Goal: Information Seeking & Learning: Learn about a topic

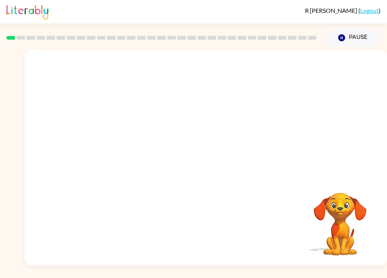
click at [189, 117] on video "Your browser must support playing .mp4 files to use Literably. Please try using…" at bounding box center [206, 113] width 363 height 127
click at [216, 155] on button "button" at bounding box center [206, 162] width 48 height 28
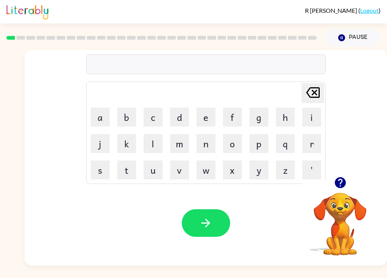
click at [123, 120] on button "b" at bounding box center [126, 117] width 19 height 19
click at [238, 147] on button "o" at bounding box center [232, 143] width 19 height 19
click at [312, 147] on button "r" at bounding box center [312, 143] width 19 height 19
click at [180, 117] on button "d" at bounding box center [179, 117] width 19 height 19
click at [208, 117] on button "e" at bounding box center [206, 117] width 19 height 19
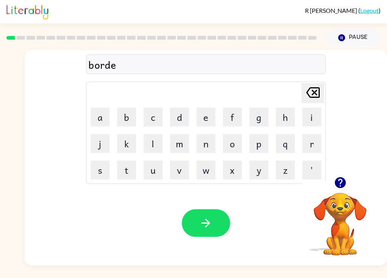
click at [310, 143] on button "r" at bounding box center [312, 143] width 19 height 19
click at [317, 97] on icon at bounding box center [313, 92] width 14 height 11
click at [315, 92] on icon at bounding box center [313, 92] width 14 height 11
click at [313, 96] on icon "Delete Delete last character input" at bounding box center [313, 93] width 18 height 18
click at [317, 96] on icon "Delete Delete last character input" at bounding box center [313, 93] width 18 height 18
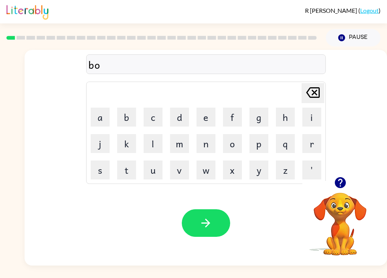
click at [317, 96] on icon "Delete Delete last character input" at bounding box center [313, 93] width 18 height 18
click at [235, 145] on button "o" at bounding box center [232, 143] width 19 height 19
click at [101, 117] on button "a" at bounding box center [100, 117] width 19 height 19
click at [308, 145] on button "r" at bounding box center [312, 143] width 19 height 19
click at [173, 114] on button "d" at bounding box center [179, 117] width 19 height 19
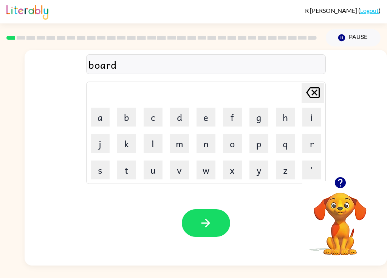
click at [212, 117] on button "e" at bounding box center [206, 117] width 19 height 19
click at [310, 153] on button "r" at bounding box center [312, 143] width 19 height 19
click at [214, 224] on button "button" at bounding box center [206, 224] width 48 height 28
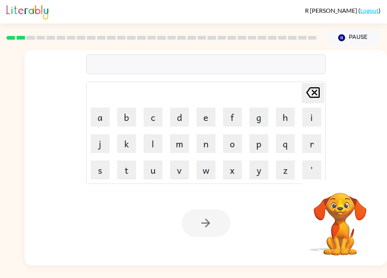
click at [311, 144] on button "r" at bounding box center [312, 143] width 19 height 19
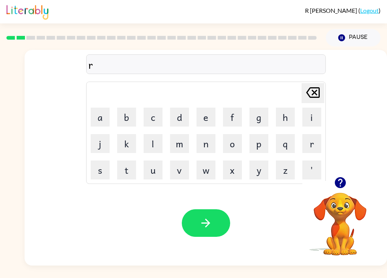
click at [159, 172] on button "u" at bounding box center [153, 170] width 19 height 19
click at [314, 96] on icon "Delete Delete last character input" at bounding box center [313, 93] width 18 height 18
click at [235, 146] on button "o" at bounding box center [232, 143] width 19 height 19
click at [153, 175] on button "u" at bounding box center [153, 170] width 19 height 19
click at [205, 143] on button "n" at bounding box center [206, 143] width 19 height 19
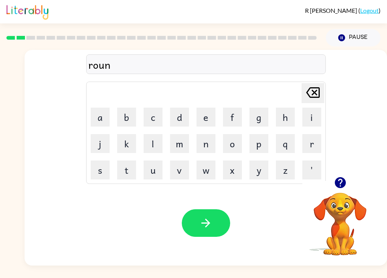
click at [180, 116] on button "d" at bounding box center [179, 117] width 19 height 19
click at [210, 224] on icon "button" at bounding box center [206, 223] width 9 height 9
click at [187, 145] on button "m" at bounding box center [179, 143] width 19 height 19
click at [106, 118] on button "a" at bounding box center [100, 117] width 19 height 19
click at [157, 115] on button "c" at bounding box center [153, 117] width 19 height 19
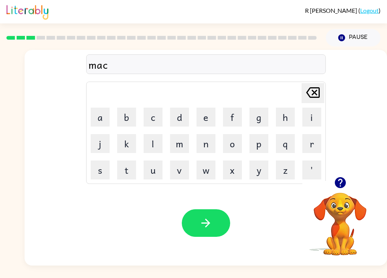
click at [288, 116] on button "h" at bounding box center [285, 117] width 19 height 19
click at [310, 120] on button "i" at bounding box center [312, 117] width 19 height 19
click at [205, 142] on button "n" at bounding box center [206, 143] width 19 height 19
click at [198, 114] on button "e" at bounding box center [206, 117] width 19 height 19
click at [205, 226] on icon "button" at bounding box center [205, 223] width 13 height 13
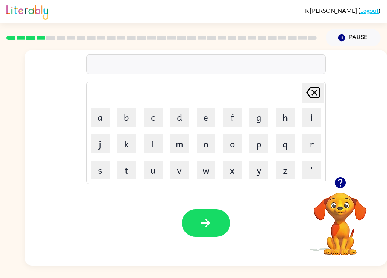
click at [130, 174] on button "t" at bounding box center [126, 170] width 19 height 19
click at [311, 148] on button "r" at bounding box center [312, 143] width 19 height 19
click at [104, 117] on button "a" at bounding box center [100, 117] width 19 height 19
click at [315, 121] on button "i" at bounding box center [312, 117] width 19 height 19
click at [206, 145] on button "n" at bounding box center [206, 143] width 19 height 19
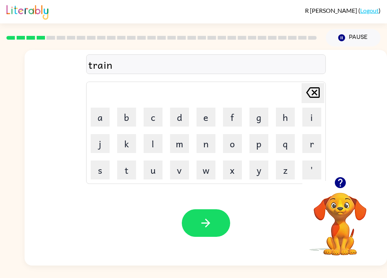
click at [211, 227] on icon "button" at bounding box center [205, 223] width 13 height 13
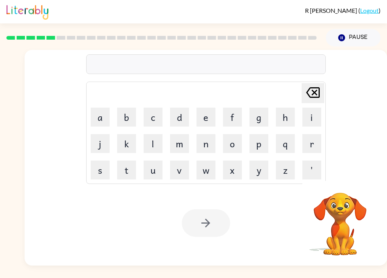
click at [185, 112] on button "d" at bounding box center [179, 117] width 19 height 19
click at [210, 117] on button "e" at bounding box center [206, 117] width 19 height 19
click at [235, 115] on button "f" at bounding box center [232, 117] width 19 height 19
click at [203, 117] on button "e" at bounding box center [206, 117] width 19 height 19
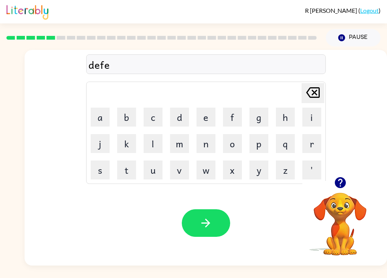
click at [208, 146] on button "n" at bounding box center [206, 143] width 19 height 19
click at [158, 119] on button "c" at bounding box center [153, 117] width 19 height 19
click at [315, 94] on icon at bounding box center [313, 92] width 14 height 11
click at [103, 173] on button "s" at bounding box center [100, 170] width 19 height 19
click at [309, 118] on button "i" at bounding box center [312, 117] width 19 height 19
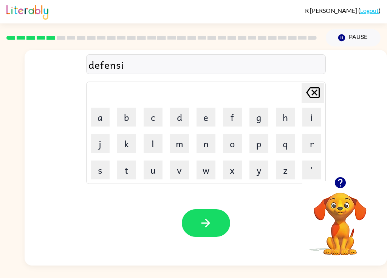
click at [184, 168] on button "v" at bounding box center [179, 170] width 19 height 19
click at [207, 114] on button "e" at bounding box center [206, 117] width 19 height 19
click at [213, 225] on button "button" at bounding box center [206, 224] width 48 height 28
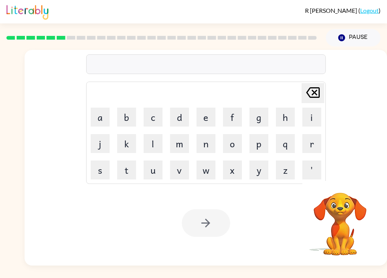
click at [181, 173] on button "v" at bounding box center [179, 170] width 19 height 19
click at [106, 116] on button "a" at bounding box center [100, 117] width 19 height 19
click at [156, 118] on button "c" at bounding box center [153, 117] width 19 height 19
click at [101, 120] on button "a" at bounding box center [100, 117] width 19 height 19
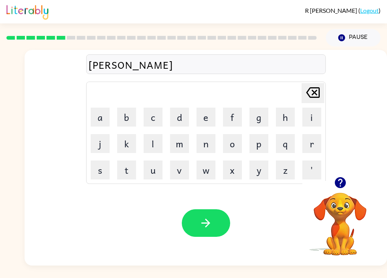
click at [126, 171] on button "t" at bounding box center [126, 170] width 19 height 19
click at [317, 120] on button "i" at bounding box center [312, 117] width 19 height 19
click at [234, 146] on button "o" at bounding box center [232, 143] width 19 height 19
click at [202, 149] on button "n" at bounding box center [206, 143] width 19 height 19
click at [209, 220] on icon "button" at bounding box center [205, 223] width 13 height 13
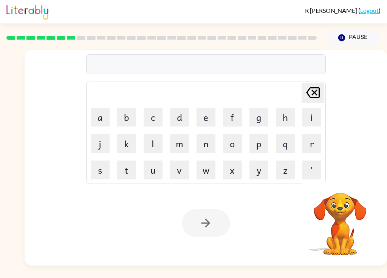
click at [261, 143] on button "p" at bounding box center [259, 143] width 19 height 19
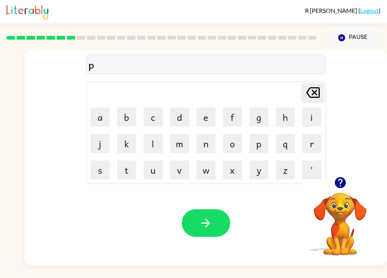
click at [161, 170] on button "u" at bounding box center [153, 170] width 19 height 19
click at [187, 116] on button "d" at bounding box center [179, 117] width 19 height 19
click at [188, 120] on button "d" at bounding box center [179, 117] width 19 height 19
click at [158, 145] on button "l" at bounding box center [153, 143] width 19 height 19
click at [212, 117] on button "e" at bounding box center [206, 117] width 19 height 19
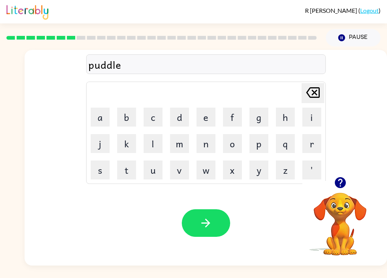
click at [222, 223] on button "button" at bounding box center [206, 224] width 48 height 28
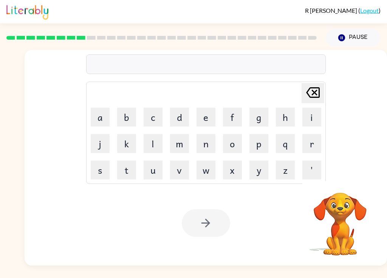
click at [178, 148] on button "m" at bounding box center [179, 143] width 19 height 19
click at [312, 116] on button "i" at bounding box center [312, 117] width 19 height 19
click at [313, 143] on button "r" at bounding box center [312, 143] width 19 height 19
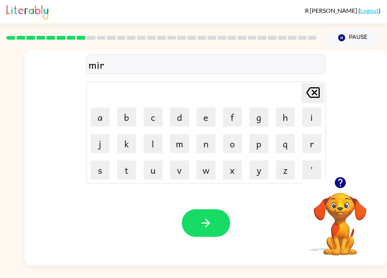
click at [103, 116] on button "a" at bounding box center [100, 117] width 19 height 19
click at [159, 112] on button "c" at bounding box center [153, 117] width 19 height 19
click at [103, 115] on button "a" at bounding box center [100, 117] width 19 height 19
click at [315, 90] on icon "Delete Delete last character input" at bounding box center [313, 93] width 18 height 18
click at [209, 115] on button "e" at bounding box center [206, 117] width 19 height 19
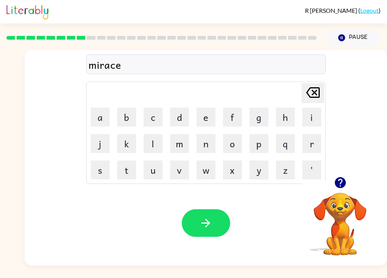
click at [311, 98] on icon at bounding box center [313, 92] width 14 height 11
click at [162, 145] on button "l" at bounding box center [153, 143] width 19 height 19
click at [207, 122] on button "e" at bounding box center [206, 117] width 19 height 19
click at [212, 221] on icon "button" at bounding box center [205, 223] width 13 height 13
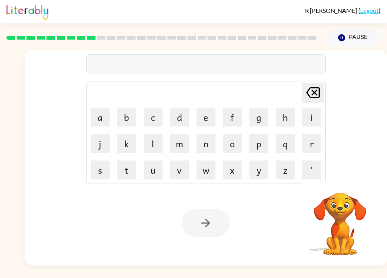
click at [184, 145] on button "m" at bounding box center [179, 143] width 19 height 19
click at [311, 119] on button "i" at bounding box center [312, 117] width 19 height 19
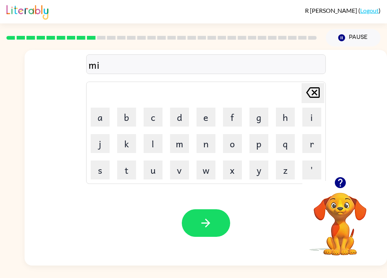
click at [183, 113] on button "d" at bounding box center [179, 117] width 19 height 19
click at [180, 146] on button "m" at bounding box center [179, 143] width 19 height 19
click at [236, 140] on button "o" at bounding box center [232, 143] width 19 height 19
click at [308, 147] on button "r" at bounding box center [312, 143] width 19 height 19
click at [213, 142] on button "n" at bounding box center [206, 143] width 19 height 19
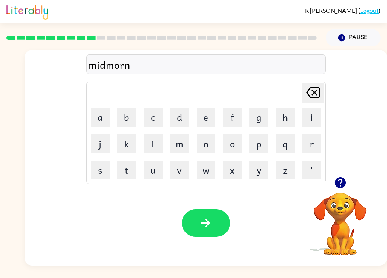
click at [314, 118] on button "i" at bounding box center [312, 117] width 19 height 19
click at [211, 145] on button "n" at bounding box center [206, 143] width 19 height 19
click at [261, 119] on button "g" at bounding box center [259, 117] width 19 height 19
click at [212, 218] on icon "button" at bounding box center [205, 223] width 13 height 13
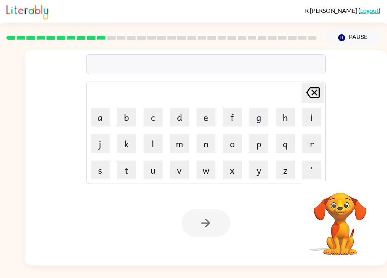
click at [177, 117] on button "d" at bounding box center [179, 117] width 19 height 19
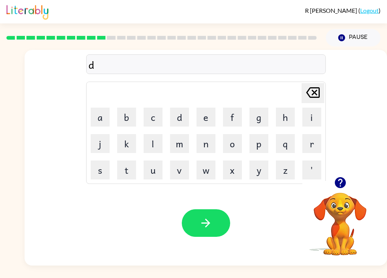
click at [305, 126] on button "i" at bounding box center [312, 117] width 19 height 19
click at [104, 168] on button "s" at bounding box center [100, 170] width 19 height 19
click at [125, 169] on button "t" at bounding box center [126, 170] width 19 height 19
click at [316, 140] on button "r" at bounding box center [312, 143] width 19 height 19
click at [157, 173] on button "u" at bounding box center [153, 170] width 19 height 19
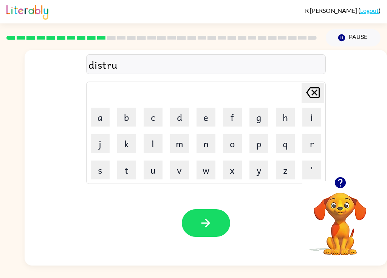
click at [100, 170] on button "s" at bounding box center [100, 170] width 19 height 19
click at [130, 174] on button "t" at bounding box center [126, 170] width 19 height 19
click at [208, 226] on icon "button" at bounding box center [206, 223] width 9 height 9
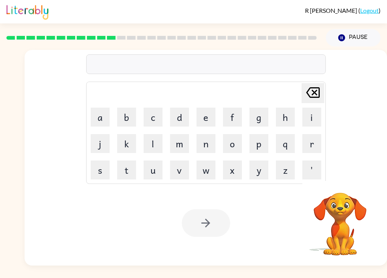
click at [315, 146] on button "r" at bounding box center [312, 143] width 19 height 19
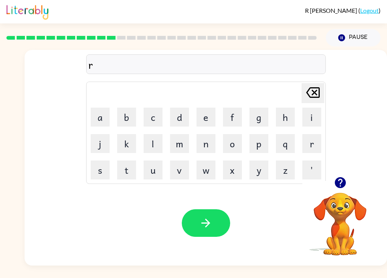
click at [237, 145] on button "o" at bounding box center [232, 143] width 19 height 19
click at [185, 116] on button "d" at bounding box center [179, 117] width 19 height 19
click at [210, 119] on button "e" at bounding box center [206, 117] width 19 height 19
click at [208, 216] on button "button" at bounding box center [206, 224] width 48 height 28
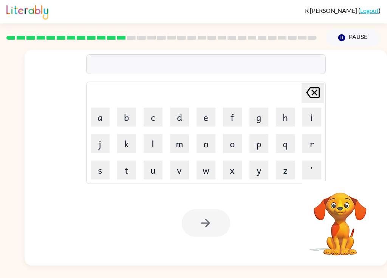
click at [158, 173] on button "u" at bounding box center [153, 170] width 19 height 19
click at [268, 144] on button "p" at bounding box center [259, 143] width 19 height 19
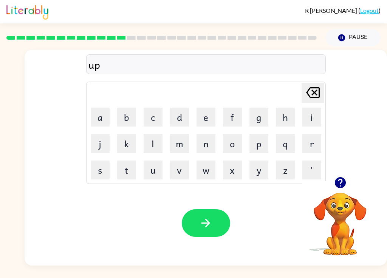
click at [261, 119] on button "g" at bounding box center [259, 117] width 19 height 19
click at [312, 146] on button "r" at bounding box center [312, 143] width 19 height 19
click at [103, 112] on button "a" at bounding box center [100, 117] width 19 height 19
click at [185, 113] on button "d" at bounding box center [179, 117] width 19 height 19
click at [208, 117] on button "e" at bounding box center [206, 117] width 19 height 19
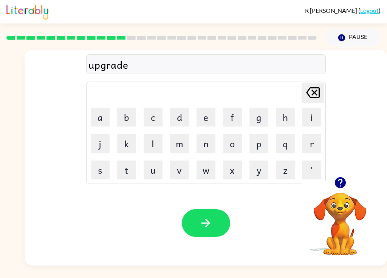
click at [222, 229] on button "button" at bounding box center [206, 224] width 48 height 28
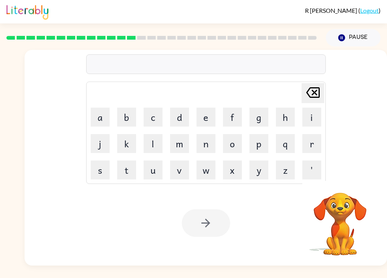
click at [182, 140] on button "m" at bounding box center [179, 143] width 19 height 19
click at [101, 116] on button "a" at bounding box center [100, 117] width 19 height 19
click at [181, 114] on button "d" at bounding box center [179, 117] width 19 height 19
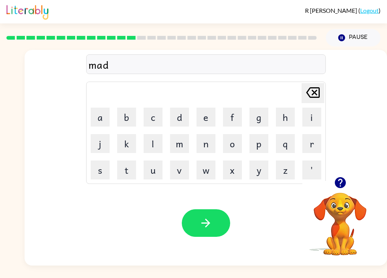
click at [187, 119] on button "d" at bounding box center [179, 117] width 19 height 19
click at [214, 143] on button "n" at bounding box center [206, 143] width 19 height 19
click at [210, 115] on button "e" at bounding box center [206, 117] width 19 height 19
click at [317, 92] on icon "Delete Delete last character input" at bounding box center [313, 93] width 18 height 18
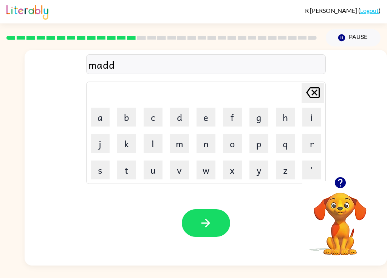
click at [322, 96] on icon "Delete Delete last character input" at bounding box center [313, 93] width 18 height 18
click at [209, 142] on button "n" at bounding box center [206, 143] width 19 height 19
click at [212, 111] on button "e" at bounding box center [206, 117] width 19 height 19
click at [101, 171] on button "s" at bounding box center [100, 170] width 19 height 19
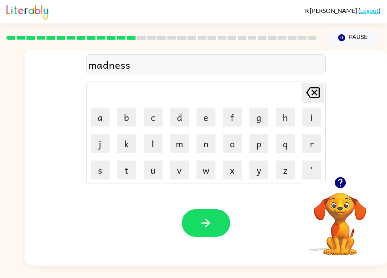
click at [204, 227] on icon "button" at bounding box center [205, 223] width 13 height 13
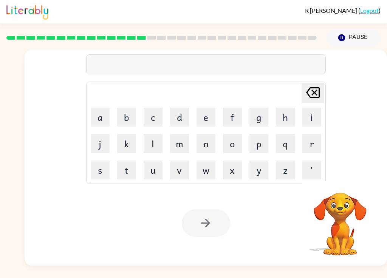
click at [136, 116] on button "b" at bounding box center [126, 117] width 19 height 19
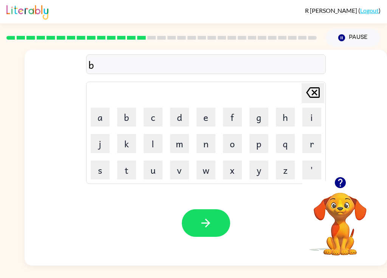
click at [232, 146] on button "o" at bounding box center [232, 143] width 19 height 19
click at [161, 173] on button "u" at bounding box center [153, 170] width 19 height 19
click at [213, 147] on button "n" at bounding box center [206, 143] width 19 height 19
click at [310, 120] on button "i" at bounding box center [312, 117] width 19 height 19
click at [158, 121] on button "c" at bounding box center [153, 117] width 19 height 19
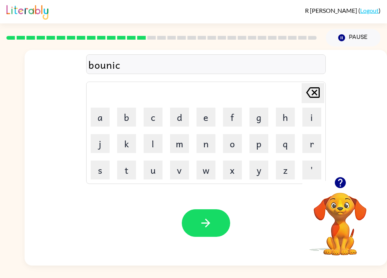
click at [210, 120] on button "e" at bounding box center [206, 117] width 19 height 19
click at [311, 92] on icon "Delete Delete last character input" at bounding box center [313, 93] width 18 height 18
click at [318, 91] on icon "Delete Delete last character input" at bounding box center [313, 93] width 18 height 18
click at [104, 171] on button "s" at bounding box center [100, 170] width 19 height 19
click at [315, 92] on icon "Delete Delete last character input" at bounding box center [313, 93] width 18 height 18
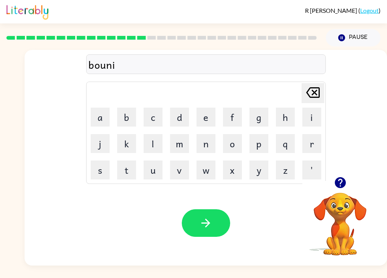
click at [314, 92] on icon "Delete Delete last character input" at bounding box center [313, 93] width 18 height 18
click at [319, 96] on icon "Delete Delete last character input" at bounding box center [313, 93] width 18 height 18
click at [321, 94] on icon "Delete Delete last character input" at bounding box center [313, 93] width 18 height 18
click at [212, 149] on button "n" at bounding box center [206, 143] width 19 height 19
click at [311, 116] on button "i" at bounding box center [312, 117] width 19 height 19
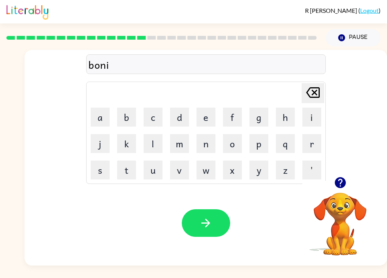
click at [151, 112] on button "c" at bounding box center [153, 117] width 19 height 19
click at [207, 123] on button "e" at bounding box center [206, 117] width 19 height 19
click at [312, 99] on icon "Delete Delete last character input" at bounding box center [313, 93] width 18 height 18
click at [311, 98] on icon "Delete Delete last character input" at bounding box center [313, 93] width 18 height 18
click at [322, 95] on button "Delete Delete last character input" at bounding box center [313, 93] width 23 height 20
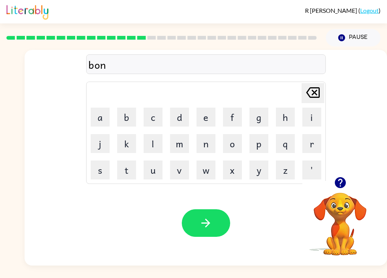
click at [322, 95] on icon "Delete Delete last character input" at bounding box center [313, 93] width 18 height 18
click at [323, 92] on button "Delete Delete last character input" at bounding box center [313, 93] width 23 height 20
click at [236, 147] on button "o" at bounding box center [232, 143] width 19 height 19
click at [109, 115] on button "a" at bounding box center [100, 117] width 19 height 19
click at [209, 142] on button "n" at bounding box center [206, 143] width 19 height 19
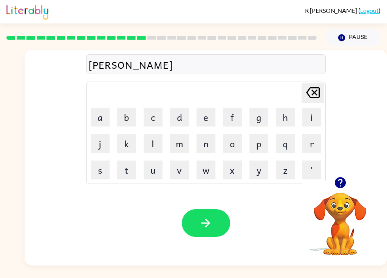
click at [317, 89] on icon at bounding box center [313, 92] width 14 height 11
click at [320, 93] on icon "Delete Delete last character input" at bounding box center [313, 93] width 18 height 18
click at [230, 152] on button "o" at bounding box center [232, 143] width 19 height 19
click at [158, 171] on button "u" at bounding box center [153, 170] width 19 height 19
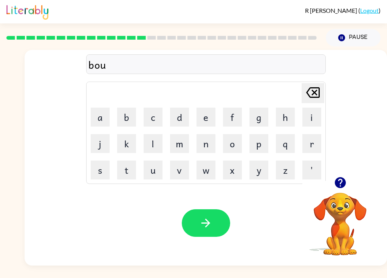
click at [211, 146] on button "n" at bounding box center [206, 143] width 19 height 19
click at [303, 122] on button "i" at bounding box center [312, 117] width 19 height 19
click at [154, 120] on button "c" at bounding box center [153, 117] width 19 height 19
click at [205, 117] on button "e" at bounding box center [206, 117] width 19 height 19
click at [214, 213] on button "button" at bounding box center [206, 224] width 48 height 28
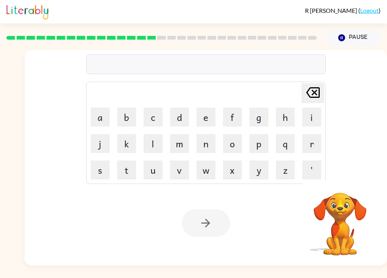
click at [104, 173] on button "s" at bounding box center [100, 170] width 19 height 19
click at [210, 172] on button "w" at bounding box center [206, 170] width 19 height 19
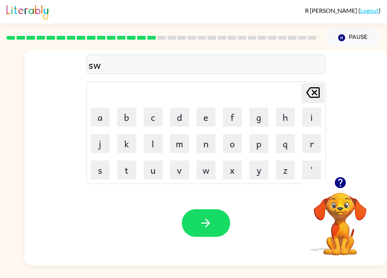
click at [236, 143] on button "o" at bounding box center [232, 143] width 19 height 19
click at [316, 145] on button "r" at bounding box center [312, 143] width 19 height 19
click at [180, 140] on button "m" at bounding box center [179, 143] width 19 height 19
click at [217, 226] on button "button" at bounding box center [206, 224] width 48 height 28
click at [315, 141] on button "r" at bounding box center [312, 143] width 19 height 19
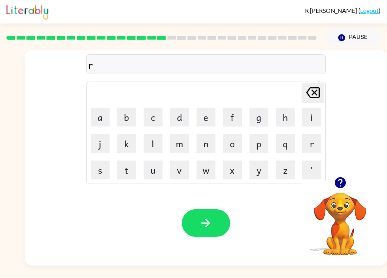
click at [105, 120] on button "a" at bounding box center [100, 117] width 19 height 19
click at [188, 141] on button "m" at bounding box center [179, 143] width 19 height 19
click at [222, 221] on button "button" at bounding box center [206, 224] width 48 height 28
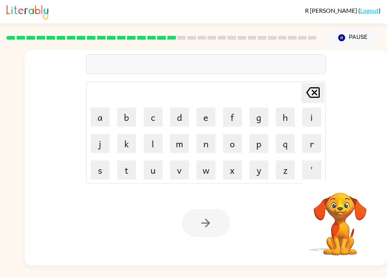
click at [126, 121] on button "b" at bounding box center [126, 117] width 19 height 19
click at [314, 148] on button "r" at bounding box center [312, 143] width 19 height 19
click at [312, 121] on button "i" at bounding box center [312, 117] width 19 height 19
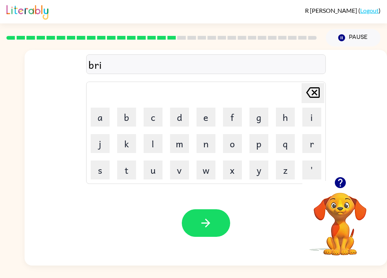
click at [185, 148] on button "m" at bounding box center [179, 143] width 19 height 19
click at [311, 117] on button "i" at bounding box center [312, 117] width 19 height 19
click at [212, 148] on button "n" at bounding box center [206, 143] width 19 height 19
click at [257, 116] on button "g" at bounding box center [259, 117] width 19 height 19
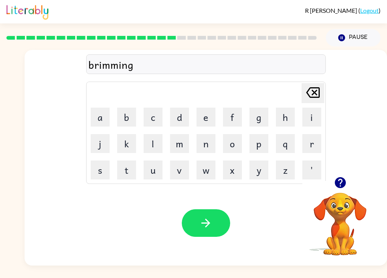
click at [212, 222] on icon "button" at bounding box center [205, 223] width 13 height 13
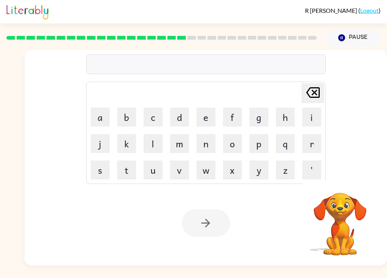
click at [315, 140] on button "r" at bounding box center [312, 143] width 19 height 19
click at [314, 117] on button "i" at bounding box center [312, 117] width 19 height 19
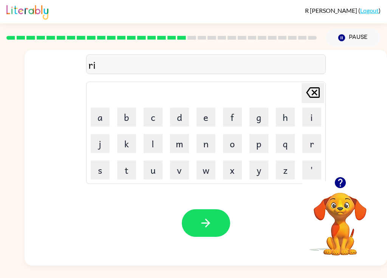
click at [100, 170] on button "s" at bounding box center [100, 170] width 19 height 19
click at [136, 144] on button "k" at bounding box center [126, 143] width 19 height 19
click at [267, 172] on button "y" at bounding box center [259, 170] width 19 height 19
click at [209, 115] on button "e" at bounding box center [206, 117] width 19 height 19
click at [317, 94] on icon "Delete Delete last character input" at bounding box center [313, 93] width 18 height 18
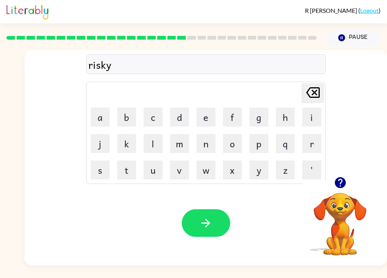
click at [317, 94] on icon "Delete Delete last character input" at bounding box center [313, 93] width 18 height 18
click at [313, 118] on button "i" at bounding box center [312, 117] width 19 height 19
click at [213, 118] on button "e" at bounding box center [206, 117] width 19 height 19
click at [102, 171] on button "s" at bounding box center [100, 170] width 19 height 19
click at [131, 174] on button "t" at bounding box center [126, 170] width 19 height 19
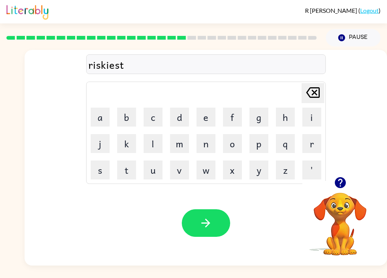
click at [217, 226] on button "button" at bounding box center [206, 224] width 48 height 28
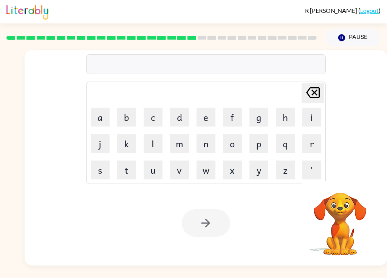
click at [107, 119] on button "a" at bounding box center [100, 117] width 19 height 19
click at [316, 147] on button "r" at bounding box center [312, 143] width 19 height 19
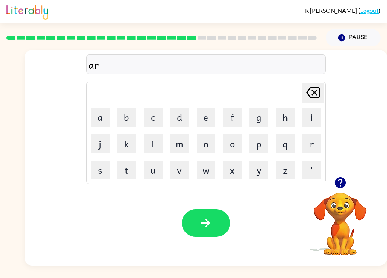
click at [154, 117] on button "c" at bounding box center [153, 117] width 19 height 19
click at [286, 120] on button "h" at bounding box center [285, 117] width 19 height 19
click at [208, 172] on button "w" at bounding box center [206, 170] width 19 height 19
click at [106, 108] on button "a" at bounding box center [100, 117] width 19 height 19
click at [260, 176] on button "y" at bounding box center [259, 170] width 19 height 19
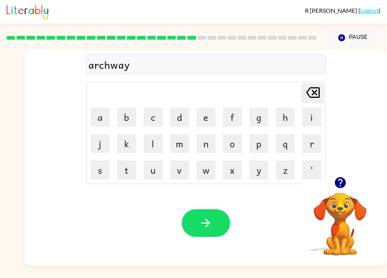
click at [210, 217] on icon "button" at bounding box center [205, 223] width 13 height 13
click at [236, 144] on button "o" at bounding box center [232, 143] width 19 height 19
click at [155, 149] on button "l" at bounding box center [153, 143] width 19 height 19
click at [158, 140] on button "l" at bounding box center [153, 143] width 19 height 19
click at [319, 100] on icon "Delete Delete last character input" at bounding box center [313, 93] width 18 height 18
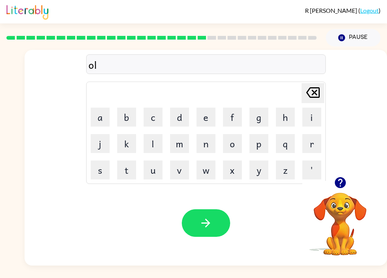
click at [318, 100] on icon "Delete Delete last character input" at bounding box center [313, 93] width 18 height 18
click at [324, 85] on button "Delete Delete last character input" at bounding box center [313, 93] width 23 height 20
click at [240, 117] on button "f" at bounding box center [232, 117] width 19 height 19
click at [240, 135] on button "o" at bounding box center [232, 143] width 19 height 19
click at [152, 146] on button "l" at bounding box center [153, 143] width 19 height 19
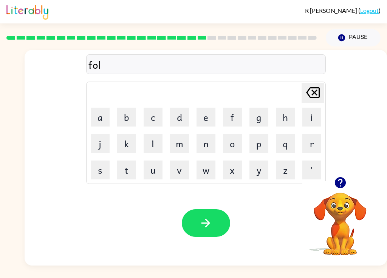
click at [152, 146] on button "l" at bounding box center [153, 143] width 19 height 19
click at [241, 150] on button "o" at bounding box center [232, 143] width 19 height 19
click at [215, 170] on button "w" at bounding box center [206, 170] width 19 height 19
click at [207, 121] on button "e" at bounding box center [206, 117] width 19 height 19
click at [187, 115] on button "d" at bounding box center [179, 117] width 19 height 19
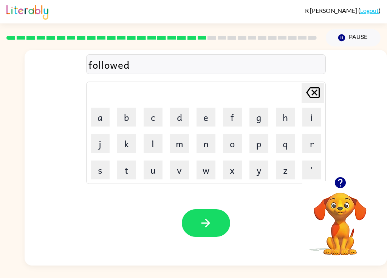
click at [193, 217] on button "button" at bounding box center [206, 224] width 48 height 28
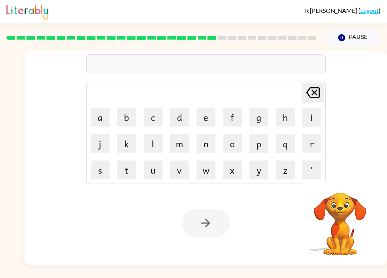
click at [160, 114] on button "c" at bounding box center [153, 117] width 19 height 19
click at [215, 112] on button "e" at bounding box center [206, 117] width 19 height 19
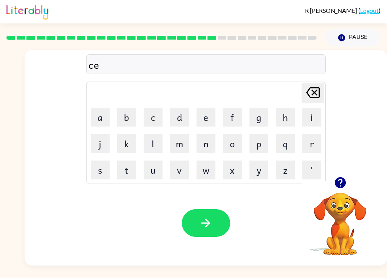
click at [206, 145] on button "n" at bounding box center [206, 143] width 19 height 19
click at [126, 178] on button "t" at bounding box center [126, 170] width 19 height 19
click at [313, 118] on button "i" at bounding box center [312, 117] width 19 height 19
click at [264, 142] on button "p" at bounding box center [259, 143] width 19 height 19
click at [205, 118] on button "e" at bounding box center [206, 117] width 19 height 19
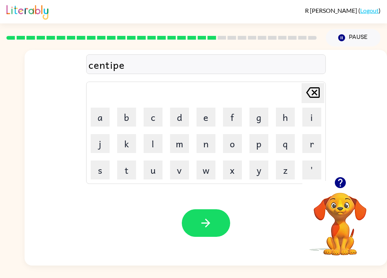
click at [183, 111] on button "d" at bounding box center [179, 117] width 19 height 19
click at [202, 119] on button "e" at bounding box center [206, 117] width 19 height 19
click at [221, 224] on button "button" at bounding box center [206, 224] width 48 height 28
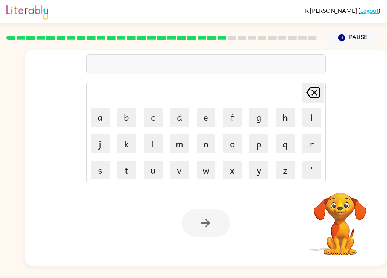
click at [103, 174] on button "s" at bounding box center [100, 170] width 19 height 19
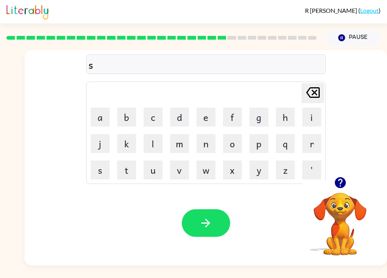
click at [151, 175] on button "u" at bounding box center [153, 170] width 19 height 19
click at [107, 171] on button "s" at bounding box center [100, 170] width 19 height 19
click at [134, 174] on button "t" at bounding box center [126, 170] width 19 height 19
click at [104, 116] on button "a" at bounding box center [100, 117] width 19 height 19
click at [318, 120] on button "i" at bounding box center [312, 117] width 19 height 19
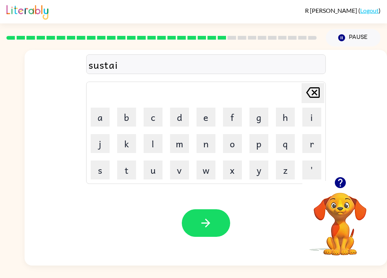
click at [211, 147] on button "n" at bounding box center [206, 143] width 19 height 19
click at [212, 224] on icon "button" at bounding box center [205, 223] width 13 height 13
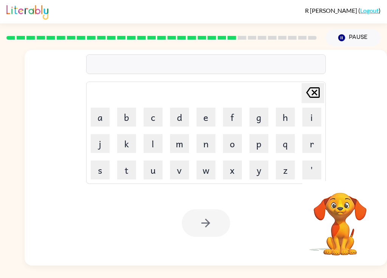
click at [241, 112] on button "f" at bounding box center [232, 117] width 19 height 19
click at [235, 144] on button "o" at bounding box center [232, 143] width 19 height 19
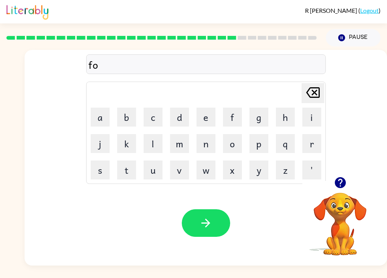
click at [312, 143] on button "r" at bounding box center [312, 143] width 19 height 19
click at [205, 177] on button "w" at bounding box center [206, 170] width 19 height 19
click at [99, 110] on button "a" at bounding box center [100, 117] width 19 height 19
click at [309, 145] on button "r" at bounding box center [312, 143] width 19 height 19
click at [185, 120] on button "d" at bounding box center [179, 117] width 19 height 19
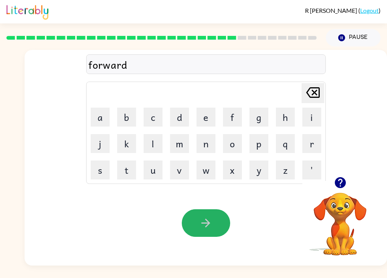
click at [207, 224] on icon "button" at bounding box center [205, 223] width 13 height 13
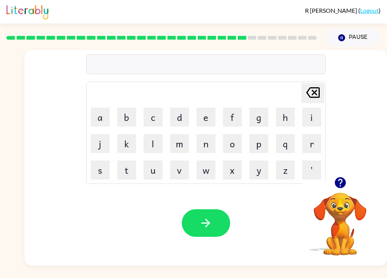
click at [313, 145] on button "r" at bounding box center [312, 143] width 19 height 19
click at [215, 115] on button "e" at bounding box center [206, 117] width 19 height 19
click at [156, 150] on button "l" at bounding box center [153, 143] width 19 height 19
click at [107, 116] on button "a" at bounding box center [100, 117] width 19 height 19
click at [131, 166] on button "t" at bounding box center [126, 170] width 19 height 19
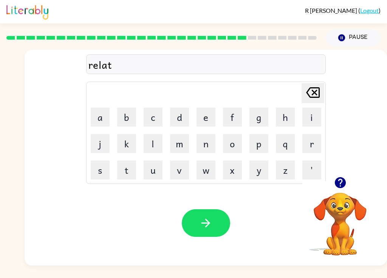
click at [211, 120] on button "e" at bounding box center [206, 117] width 19 height 19
click at [187, 114] on button "d" at bounding box center [179, 117] width 19 height 19
click at [216, 228] on button "button" at bounding box center [206, 224] width 48 height 28
click at [260, 118] on button "g" at bounding box center [259, 117] width 19 height 19
click at [234, 146] on button "o" at bounding box center [232, 143] width 19 height 19
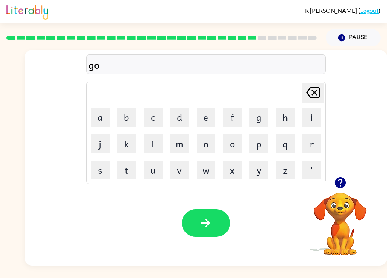
click at [129, 114] on button "b" at bounding box center [126, 117] width 19 height 19
click at [162, 145] on button "l" at bounding box center [153, 143] width 19 height 19
click at [317, 119] on button "i" at bounding box center [312, 117] width 19 height 19
click at [211, 143] on button "n" at bounding box center [206, 143] width 19 height 19
click at [227, 226] on button "button" at bounding box center [206, 224] width 48 height 28
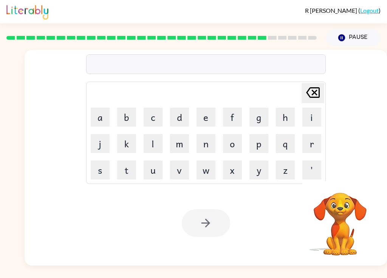
click at [162, 136] on button "l" at bounding box center [153, 143] width 19 height 19
click at [158, 172] on button "u" at bounding box center [153, 170] width 19 height 19
click at [180, 146] on button "m" at bounding box center [179, 143] width 19 height 19
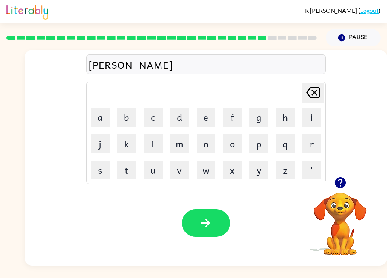
click at [126, 117] on button "b" at bounding box center [126, 117] width 19 height 19
click at [210, 117] on button "e" at bounding box center [206, 117] width 19 height 19
click at [316, 143] on button "r" at bounding box center [312, 143] width 19 height 19
click at [105, 146] on button "j" at bounding box center [100, 143] width 19 height 19
click at [101, 121] on button "a" at bounding box center [100, 117] width 19 height 19
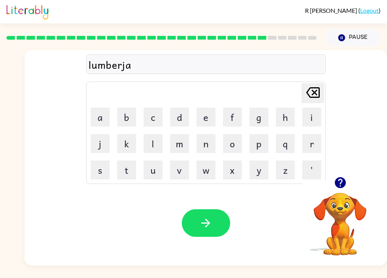
click at [157, 116] on button "c" at bounding box center [153, 117] width 19 height 19
click at [126, 141] on button "k" at bounding box center [126, 143] width 19 height 19
click at [217, 232] on button "button" at bounding box center [206, 224] width 48 height 28
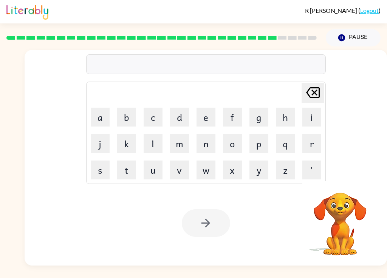
click at [264, 148] on button "p" at bounding box center [259, 143] width 19 height 19
click at [316, 119] on button "i" at bounding box center [312, 117] width 19 height 19
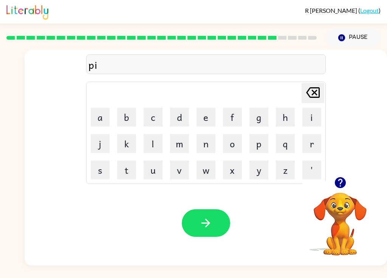
click at [207, 115] on button "e" at bounding box center [206, 117] width 19 height 19
click at [315, 145] on button "r" at bounding box center [312, 143] width 19 height 19
click at [156, 119] on button "c" at bounding box center [153, 117] width 19 height 19
click at [204, 119] on button "e" at bounding box center [206, 117] width 19 height 19
click at [200, 219] on icon "button" at bounding box center [205, 223] width 13 height 13
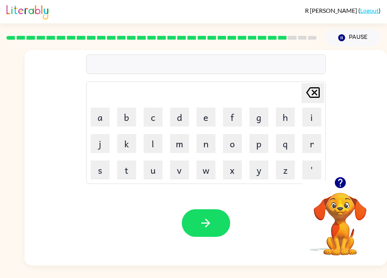
click at [287, 117] on button "h" at bounding box center [285, 117] width 19 height 19
click at [317, 115] on button "i" at bounding box center [312, 117] width 19 height 19
click at [208, 148] on button "n" at bounding box center [206, 143] width 19 height 19
click at [315, 93] on icon at bounding box center [313, 92] width 14 height 11
click at [314, 93] on icon at bounding box center [313, 92] width 14 height 11
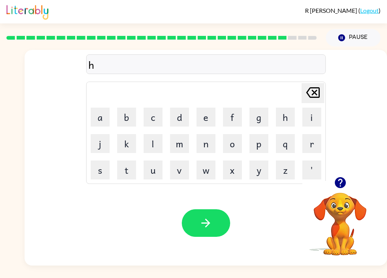
click at [316, 97] on icon "Delete Delete last character input" at bounding box center [313, 93] width 18 height 18
click at [130, 174] on button "t" at bounding box center [126, 170] width 19 height 19
click at [291, 118] on button "h" at bounding box center [285, 117] width 19 height 19
click at [314, 123] on button "i" at bounding box center [312, 117] width 19 height 19
click at [208, 151] on button "n" at bounding box center [206, 143] width 19 height 19
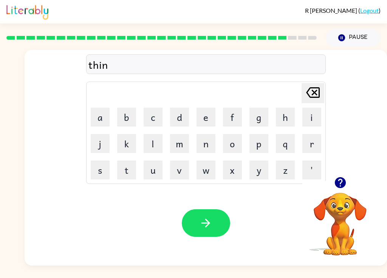
click at [227, 230] on button "button" at bounding box center [206, 224] width 48 height 28
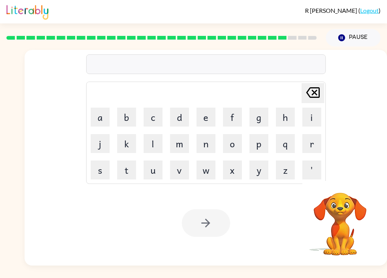
click at [221, 228] on div at bounding box center [206, 224] width 48 height 28
click at [106, 170] on button "s" at bounding box center [100, 170] width 19 height 19
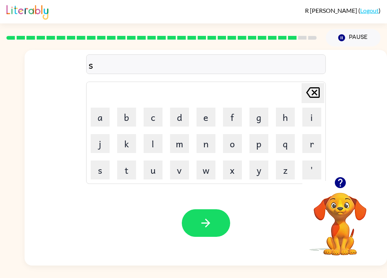
click at [159, 143] on button "l" at bounding box center [153, 143] width 19 height 19
click at [314, 93] on icon at bounding box center [313, 92] width 14 height 11
click at [315, 119] on button "i" at bounding box center [312, 117] width 19 height 19
click at [155, 148] on button "l" at bounding box center [153, 143] width 19 height 19
click at [185, 171] on button "v" at bounding box center [179, 170] width 19 height 19
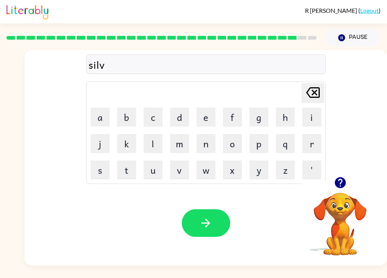
click at [207, 118] on button "e" at bounding box center [206, 117] width 19 height 19
click at [317, 141] on button "r" at bounding box center [312, 143] width 19 height 19
click at [208, 172] on button "w" at bounding box center [206, 170] width 19 height 19
click at [207, 116] on button "e" at bounding box center [206, 117] width 19 height 19
click at [100, 117] on button "a" at bounding box center [100, 117] width 19 height 19
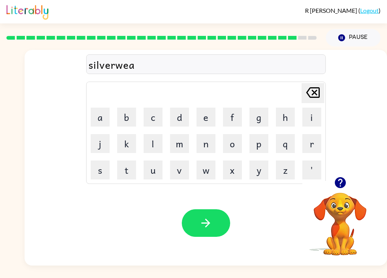
click at [313, 140] on button "r" at bounding box center [312, 143] width 19 height 19
click at [214, 226] on button "button" at bounding box center [206, 224] width 48 height 28
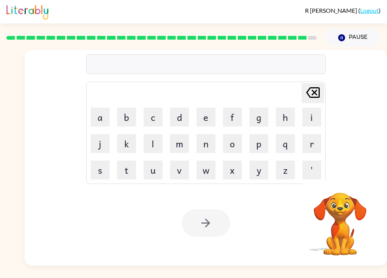
click at [159, 179] on button "u" at bounding box center [153, 170] width 19 height 19
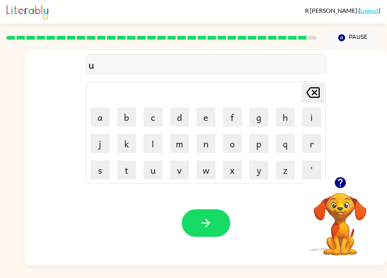
click at [198, 142] on button "n" at bounding box center [206, 143] width 19 height 19
click at [230, 122] on button "f" at bounding box center [232, 117] width 19 height 19
click at [315, 98] on icon at bounding box center [313, 92] width 14 height 11
click at [100, 115] on button "a" at bounding box center [100, 117] width 19 height 19
click at [232, 122] on button "f" at bounding box center [232, 117] width 19 height 19
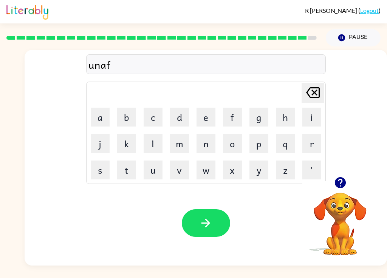
click at [321, 141] on button "r" at bounding box center [312, 143] width 19 height 19
click at [100, 118] on button "a" at bounding box center [100, 117] width 19 height 19
click at [313, 120] on button "i" at bounding box center [312, 117] width 19 height 19
click at [175, 118] on button "d" at bounding box center [179, 117] width 19 height 19
click at [206, 227] on icon "button" at bounding box center [206, 223] width 9 height 9
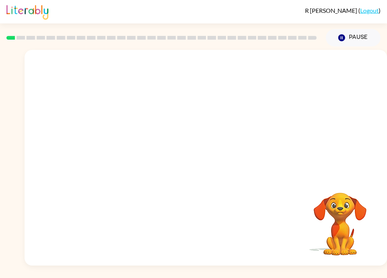
click at [10, 49] on div at bounding box center [162, 38] width 320 height 26
click at [126, 137] on video "Your browser must support playing .mp4 files to use Literably. Please try using…" at bounding box center [206, 113] width 363 height 127
click at [104, 152] on video "Your browser must support playing .mp4 files to use Literably. Please try using…" at bounding box center [206, 113] width 363 height 127
click at [116, 163] on video "Your browser must support playing .mp4 files to use Literably. Please try using…" at bounding box center [206, 113] width 363 height 127
click at [101, 180] on div "Your browser must support playing .mp4 files to use Literably. Please try using…" at bounding box center [206, 158] width 363 height 216
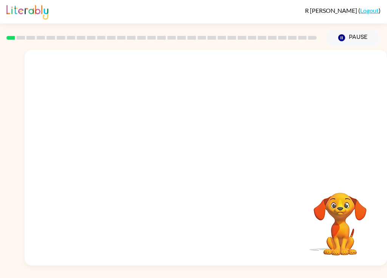
click at [101, 179] on div "Your browser must support playing .mp4 files to use Literably. Please try using…" at bounding box center [206, 158] width 363 height 216
click at [120, 162] on video "Your browser must support playing .mp4 files to use Literably. Please try using…" at bounding box center [206, 113] width 363 height 127
click at [104, 145] on video "Your browser must support playing .mp4 files to use Literably. Please try using…" at bounding box center [206, 113] width 363 height 127
click at [214, 165] on button "button" at bounding box center [206, 162] width 48 height 28
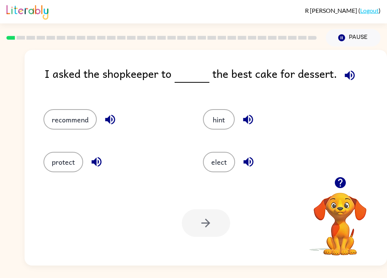
click at [66, 162] on button "protect" at bounding box center [64, 162] width 40 height 20
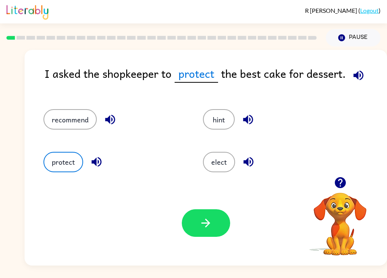
click at [223, 166] on button "elect" at bounding box center [219, 162] width 32 height 20
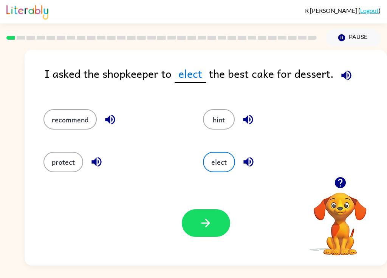
click at [65, 123] on button "recommend" at bounding box center [70, 119] width 53 height 20
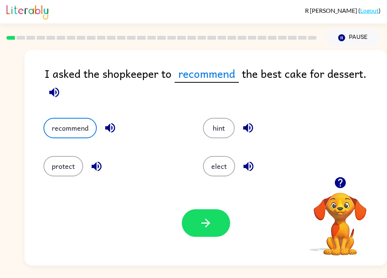
click at [221, 225] on button "button" at bounding box center [206, 224] width 48 height 28
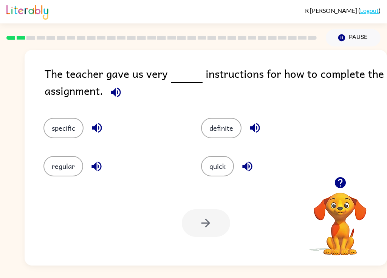
click at [55, 171] on button "regular" at bounding box center [64, 166] width 40 height 20
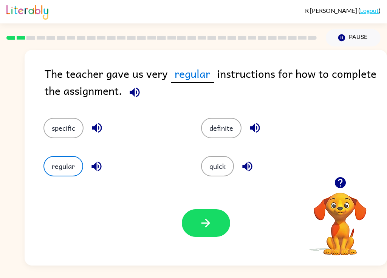
click at [222, 138] on button "definite" at bounding box center [221, 128] width 40 height 20
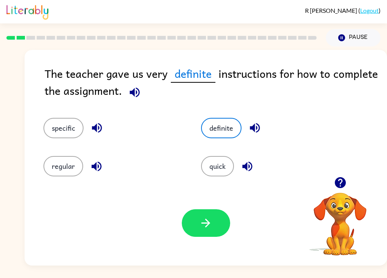
click at [219, 165] on button "quick" at bounding box center [217, 166] width 33 height 20
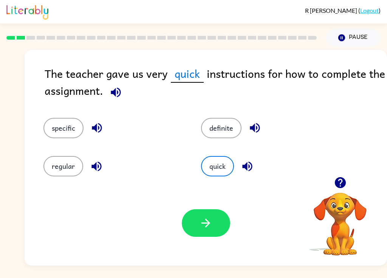
click at [219, 222] on button "button" at bounding box center [206, 224] width 48 height 28
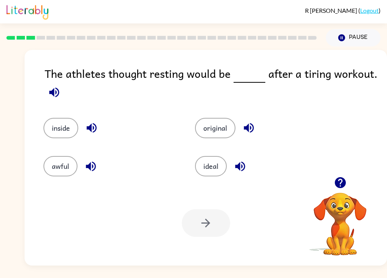
click at [53, 126] on button "inside" at bounding box center [61, 128] width 35 height 20
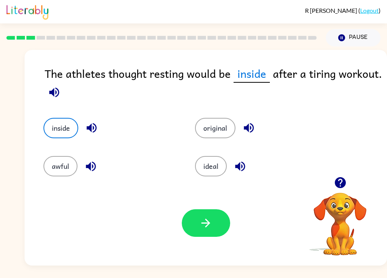
click at [218, 170] on button "ideal" at bounding box center [211, 166] width 32 height 20
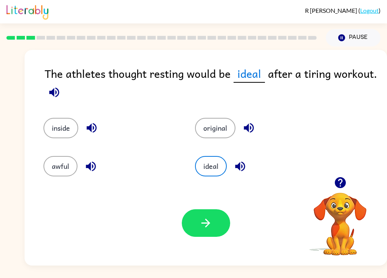
click at [207, 230] on icon "button" at bounding box center [205, 223] width 13 height 13
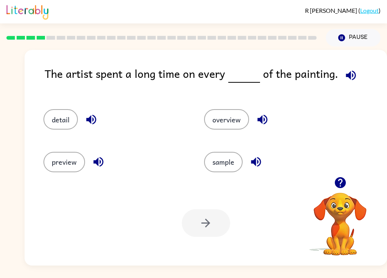
click at [62, 128] on button "detail" at bounding box center [61, 119] width 34 height 20
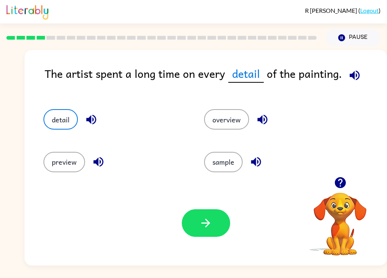
click at [217, 222] on button "button" at bounding box center [206, 224] width 48 height 28
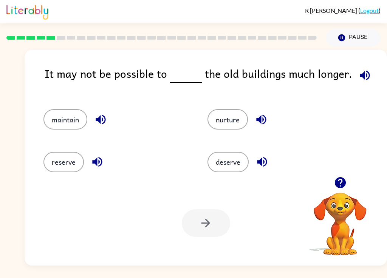
click at [67, 165] on button "reserve" at bounding box center [64, 162] width 40 height 20
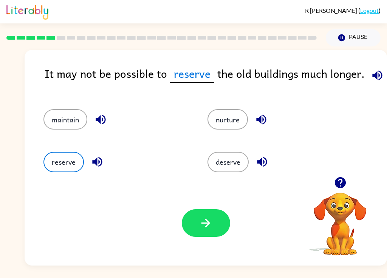
click at [216, 223] on button "button" at bounding box center [206, 224] width 48 height 28
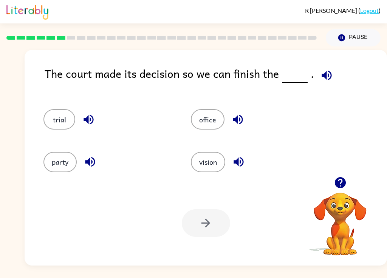
click at [53, 120] on button "trial" at bounding box center [60, 119] width 32 height 20
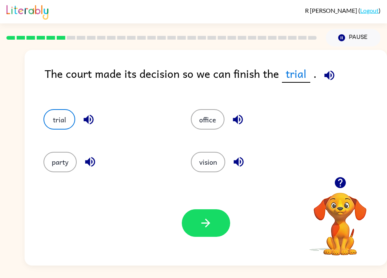
click at [219, 218] on button "button" at bounding box center [206, 224] width 48 height 28
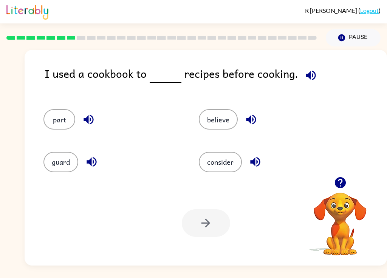
click at [234, 163] on button "consider" at bounding box center [220, 162] width 43 height 20
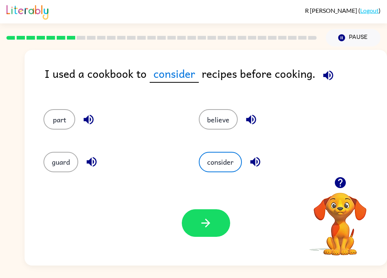
click at [202, 222] on icon "button" at bounding box center [205, 223] width 13 height 13
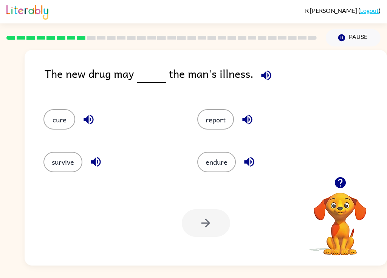
click at [70, 119] on button "cure" at bounding box center [60, 119] width 32 height 20
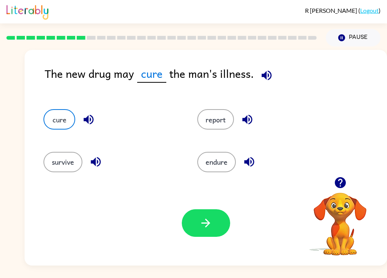
click at [221, 227] on button "button" at bounding box center [206, 224] width 48 height 28
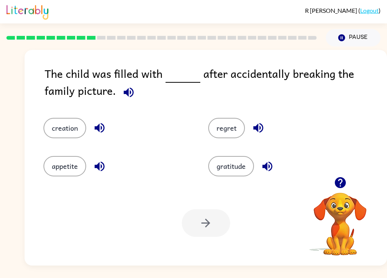
click at [227, 138] on button "regret" at bounding box center [226, 128] width 37 height 20
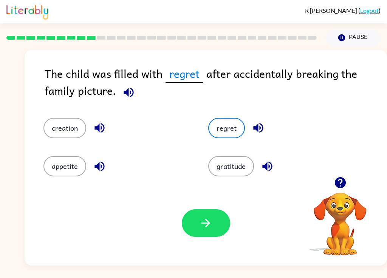
click at [216, 230] on button "button" at bounding box center [206, 224] width 48 height 28
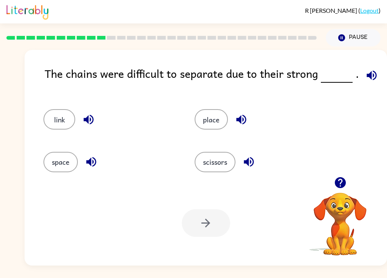
click at [54, 119] on button "link" at bounding box center [60, 119] width 32 height 20
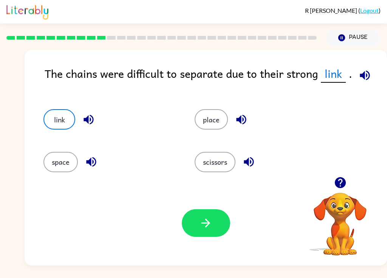
click at [218, 227] on button "button" at bounding box center [206, 224] width 48 height 28
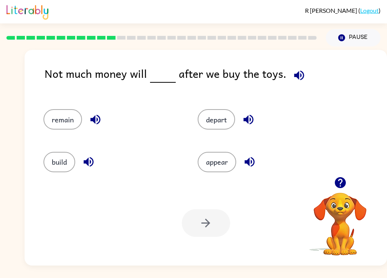
click at [52, 115] on button "remain" at bounding box center [63, 119] width 39 height 20
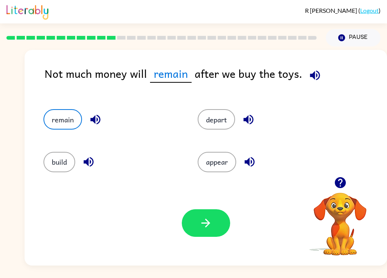
click at [219, 227] on button "button" at bounding box center [206, 224] width 48 height 28
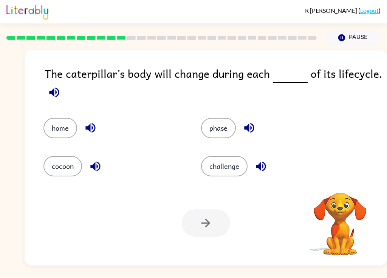
click at [229, 136] on button "phase" at bounding box center [218, 128] width 35 height 20
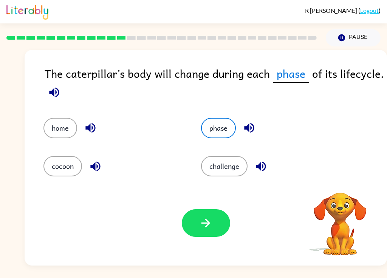
click at [224, 219] on button "button" at bounding box center [206, 224] width 48 height 28
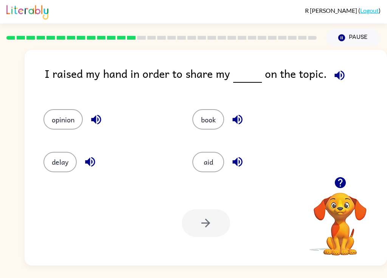
click at [80, 125] on button "opinion" at bounding box center [63, 119] width 39 height 20
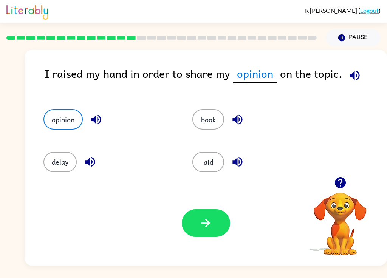
click at [222, 223] on button "button" at bounding box center [206, 224] width 48 height 28
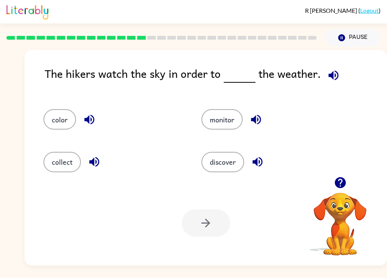
click at [235, 123] on button "monitor" at bounding box center [222, 119] width 41 height 20
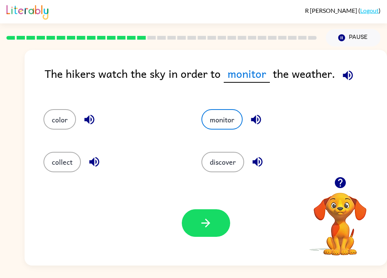
click at [210, 226] on icon "button" at bounding box center [205, 223] width 13 height 13
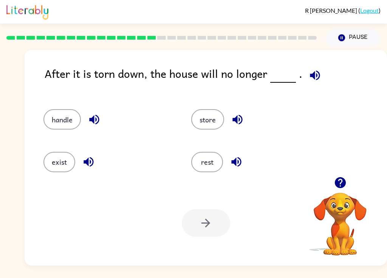
click at [61, 164] on button "exist" at bounding box center [60, 162] width 32 height 20
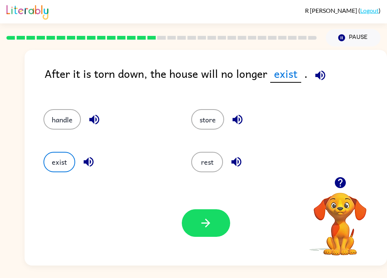
click at [226, 231] on button "button" at bounding box center [206, 224] width 48 height 28
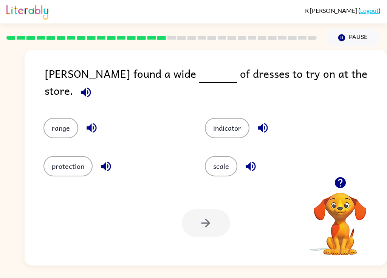
click at [61, 122] on button "range" at bounding box center [61, 128] width 35 height 20
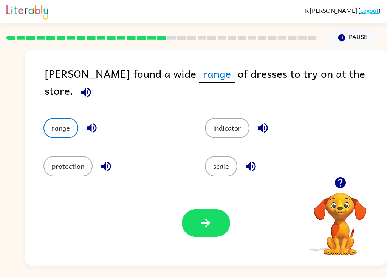
click at [215, 226] on button "button" at bounding box center [206, 224] width 48 height 28
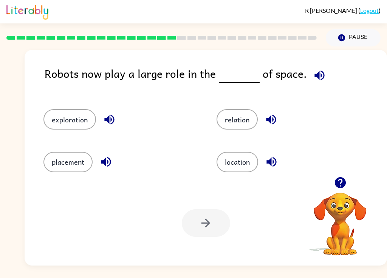
click at [76, 130] on button "exploration" at bounding box center [70, 119] width 53 height 20
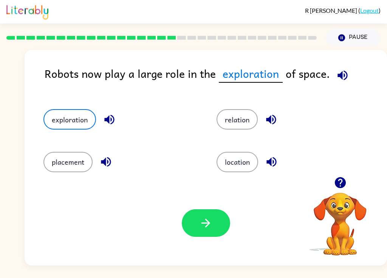
click at [226, 227] on button "button" at bounding box center [206, 224] width 48 height 28
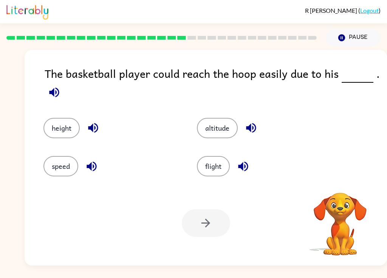
click at [56, 127] on button "height" at bounding box center [62, 128] width 36 height 20
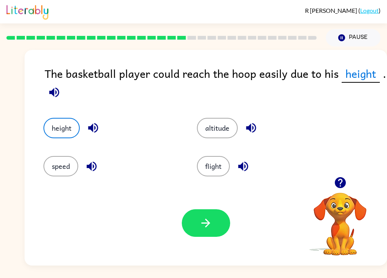
click at [215, 216] on button "button" at bounding box center [206, 224] width 48 height 28
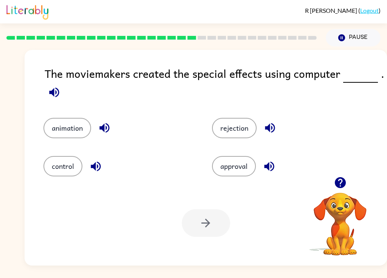
click at [58, 174] on button "control" at bounding box center [63, 166] width 39 height 20
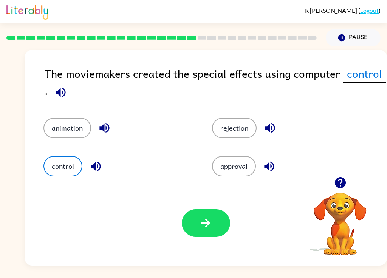
click at [202, 221] on icon "button" at bounding box center [205, 223] width 13 height 13
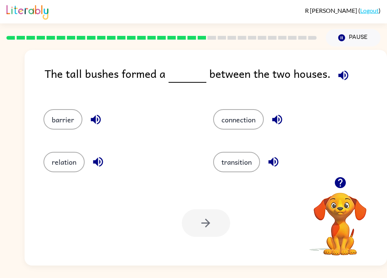
click at [61, 123] on button "barrier" at bounding box center [63, 119] width 39 height 20
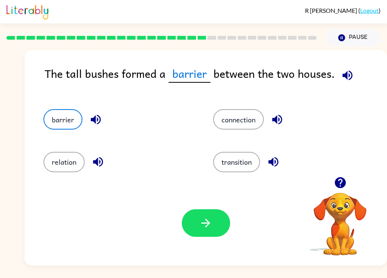
click at [221, 235] on button "button" at bounding box center [206, 224] width 48 height 28
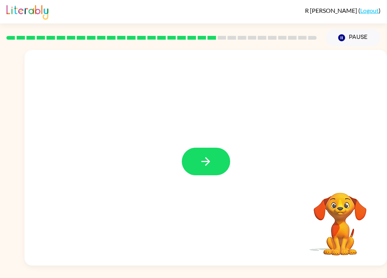
click at [218, 164] on button "button" at bounding box center [206, 162] width 48 height 28
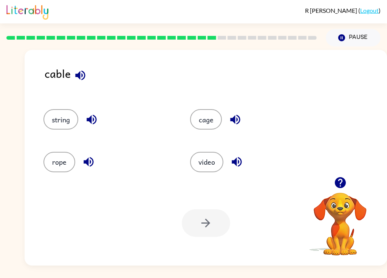
click at [65, 127] on button "string" at bounding box center [61, 119] width 35 height 20
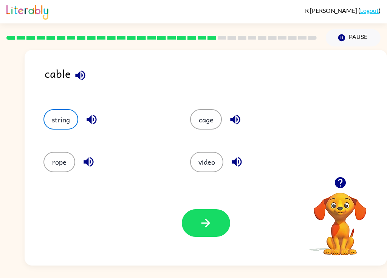
click at [69, 124] on button "string" at bounding box center [61, 119] width 35 height 20
click at [217, 116] on button "cage" at bounding box center [206, 119] width 32 height 20
click at [64, 116] on button "string" at bounding box center [61, 119] width 35 height 20
click at [210, 222] on icon "button" at bounding box center [205, 223] width 13 height 13
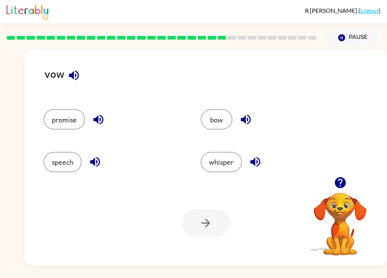
click at [53, 127] on button "promise" at bounding box center [65, 119] width 42 height 20
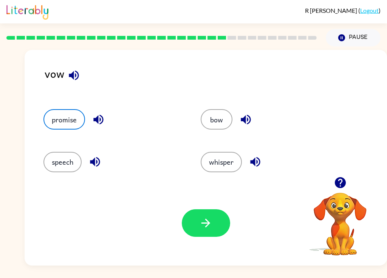
click at [201, 216] on button "button" at bounding box center [206, 224] width 48 height 28
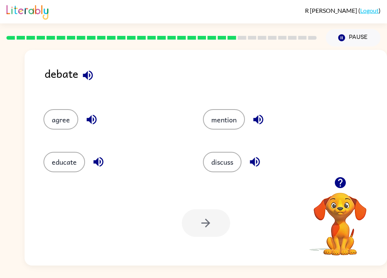
click at [222, 162] on button "discuss" at bounding box center [222, 162] width 39 height 20
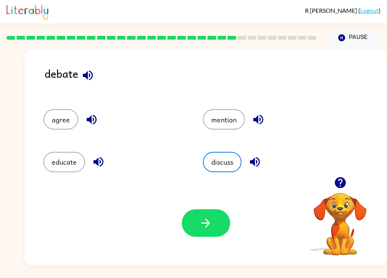
click at [210, 230] on button "button" at bounding box center [206, 224] width 48 height 28
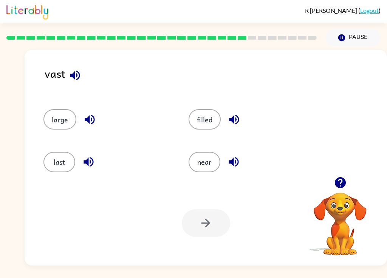
click at [57, 127] on button "large" at bounding box center [60, 119] width 33 height 20
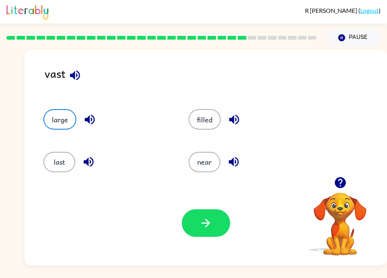
click at [224, 231] on button "button" at bounding box center [206, 224] width 48 height 28
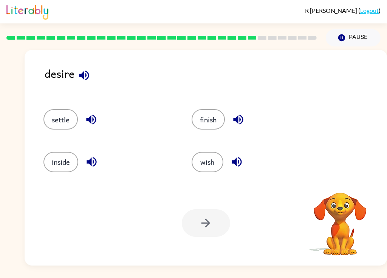
click at [219, 170] on button "wish" at bounding box center [208, 162] width 32 height 20
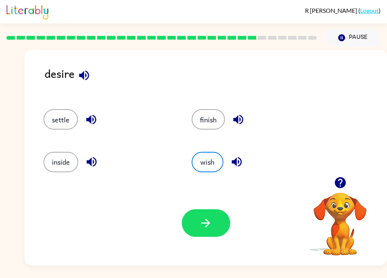
click at [215, 226] on button "button" at bounding box center [206, 224] width 48 height 28
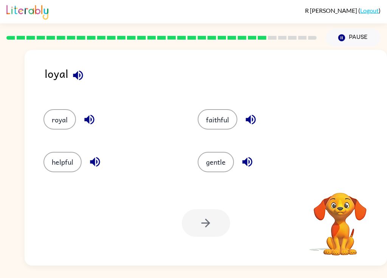
click at [227, 116] on button "faithful" at bounding box center [218, 119] width 40 height 20
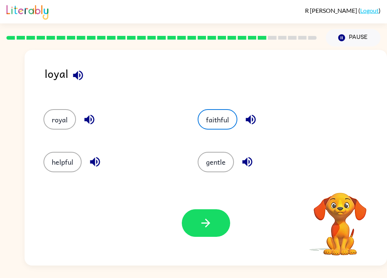
click at [212, 226] on icon "button" at bounding box center [205, 223] width 13 height 13
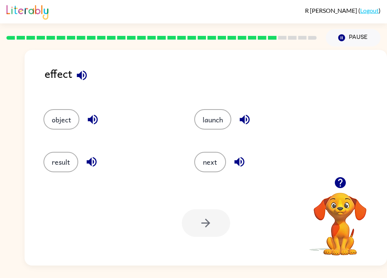
click at [70, 148] on div "result" at bounding box center [104, 159] width 151 height 42
click at [60, 158] on button "result" at bounding box center [61, 162] width 35 height 20
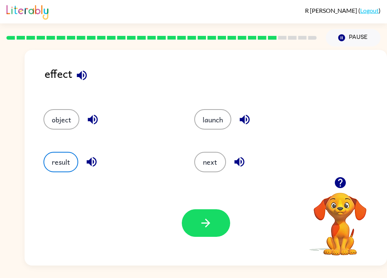
click at [209, 227] on icon "button" at bounding box center [205, 223] width 13 height 13
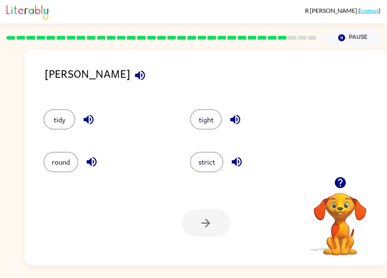
click at [216, 163] on button "strict" at bounding box center [206, 162] width 33 height 20
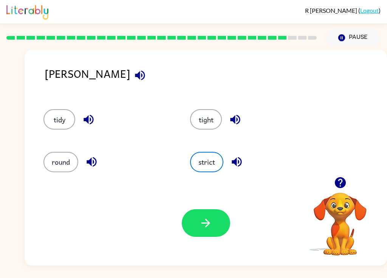
click at [208, 227] on icon "button" at bounding box center [205, 223] width 13 height 13
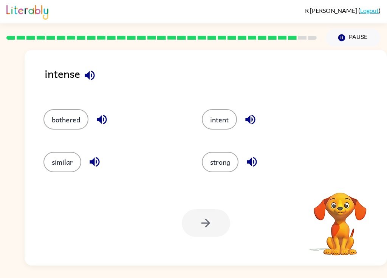
click at [234, 168] on button "strong" at bounding box center [220, 162] width 37 height 20
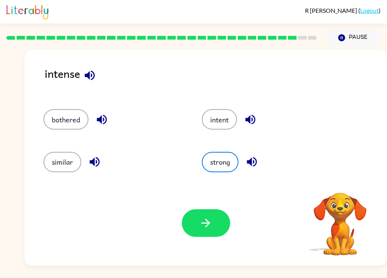
click at [220, 219] on button "button" at bounding box center [206, 224] width 48 height 28
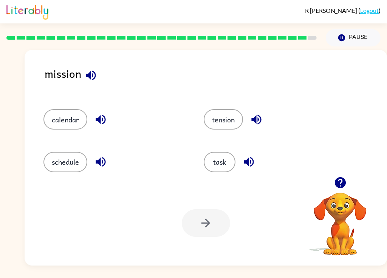
click at [222, 154] on button "task" at bounding box center [220, 162] width 32 height 20
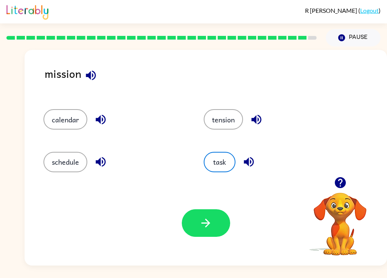
click at [211, 220] on icon "button" at bounding box center [205, 223] width 13 height 13
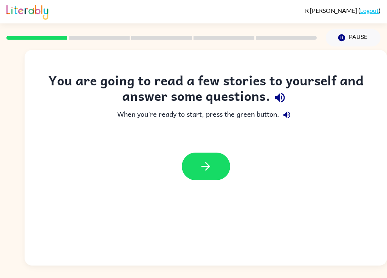
click at [197, 161] on button "button" at bounding box center [206, 167] width 48 height 28
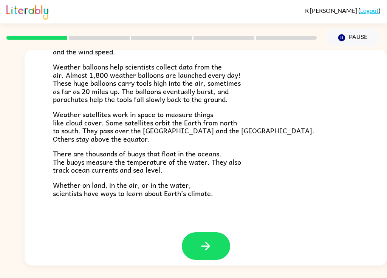
scroll to position [205, 0]
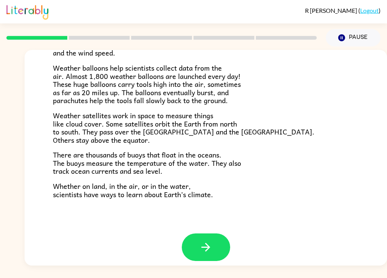
click at [213, 238] on button "button" at bounding box center [206, 248] width 48 height 28
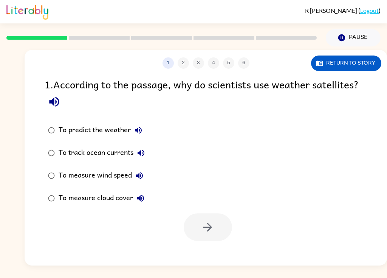
scroll to position [0, 0]
click at [354, 65] on button "Return to story" at bounding box center [346, 64] width 70 height 16
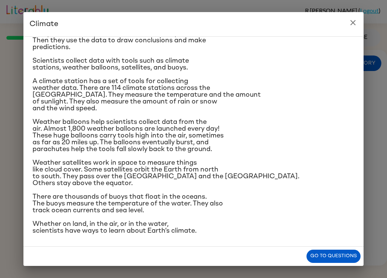
scroll to position [81, 0]
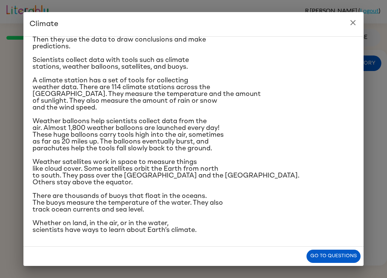
click at [339, 255] on button "Go to questions" at bounding box center [334, 256] width 54 height 13
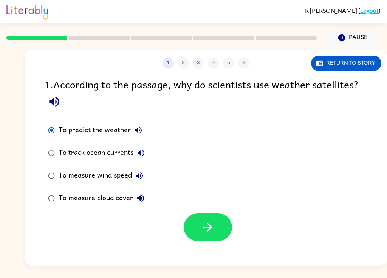
click at [206, 224] on icon "button" at bounding box center [207, 227] width 13 height 13
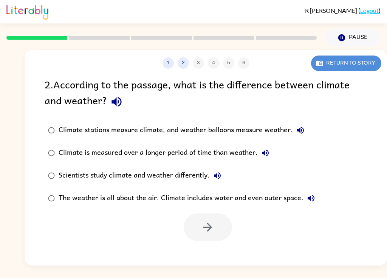
click at [364, 61] on button "Return to story" at bounding box center [346, 64] width 70 height 16
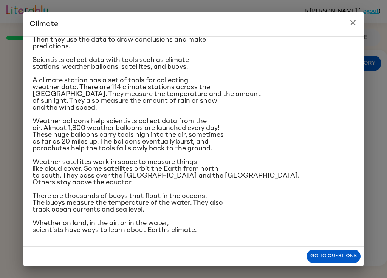
scroll to position [123, 0]
click at [338, 258] on button "Go to questions" at bounding box center [334, 256] width 54 height 13
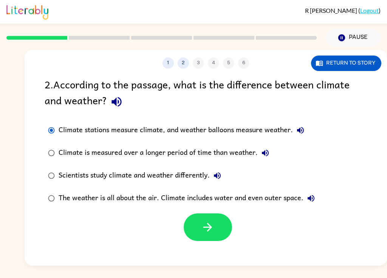
click at [210, 227] on icon "button" at bounding box center [208, 227] width 9 height 9
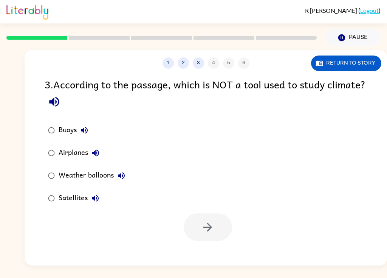
click at [358, 69] on button "Return to story" at bounding box center [346, 64] width 70 height 16
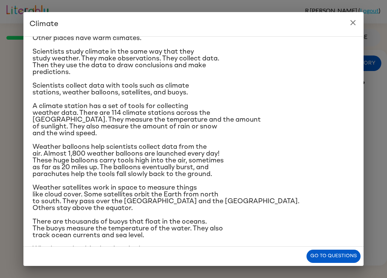
scroll to position [54, 0]
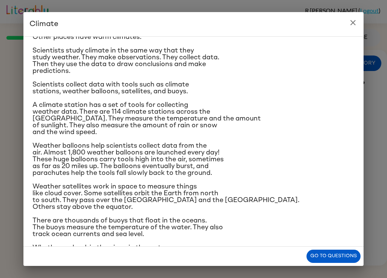
click at [345, 258] on button "Go to questions" at bounding box center [334, 256] width 54 height 13
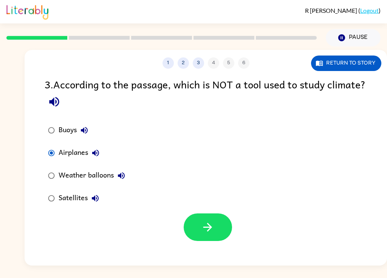
click at [211, 226] on icon "button" at bounding box center [207, 227] width 13 height 13
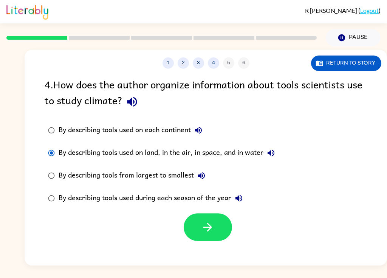
click at [226, 235] on button "button" at bounding box center [208, 228] width 48 height 28
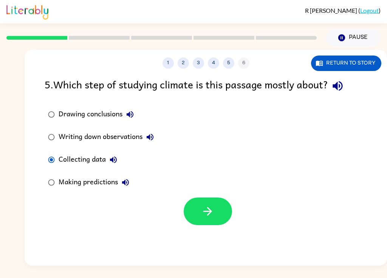
click at [206, 208] on icon "button" at bounding box center [207, 211] width 13 height 13
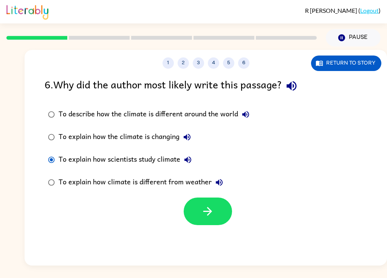
click at [356, 66] on button "Return to story" at bounding box center [346, 64] width 70 height 16
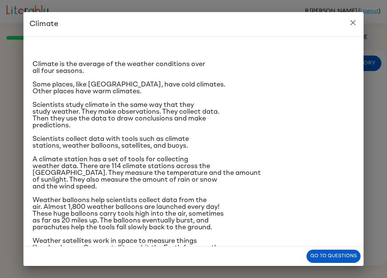
click at [351, 254] on button "Go to questions" at bounding box center [334, 256] width 54 height 13
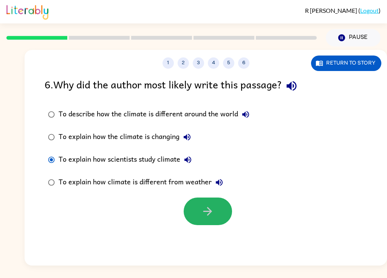
click at [202, 210] on icon "button" at bounding box center [207, 211] width 13 height 13
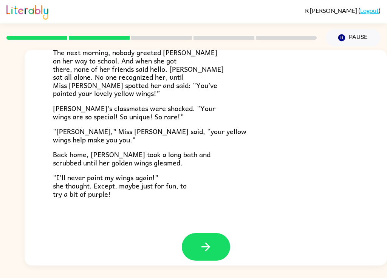
scroll to position [205, 0]
click at [209, 234] on button "button" at bounding box center [206, 248] width 48 height 28
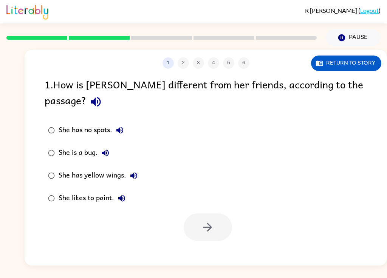
click at [371, 61] on button "Return to story" at bounding box center [346, 64] width 70 height 16
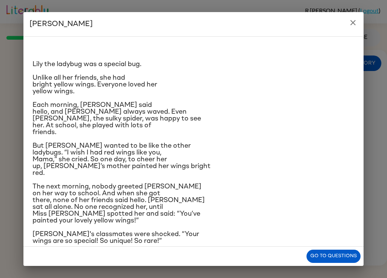
click at [346, 257] on button "Go to questions" at bounding box center [334, 256] width 54 height 13
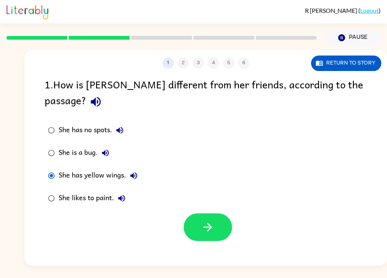
click at [230, 215] on button "button" at bounding box center [208, 228] width 48 height 28
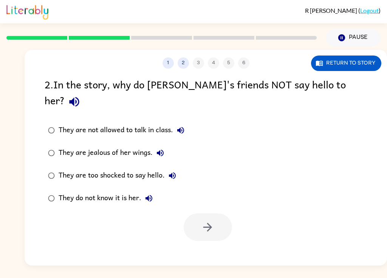
click at [361, 62] on button "Return to story" at bounding box center [346, 64] width 70 height 16
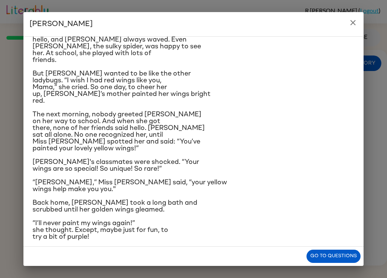
scroll to position [73, 0]
click at [341, 256] on button "Go to questions" at bounding box center [334, 256] width 54 height 13
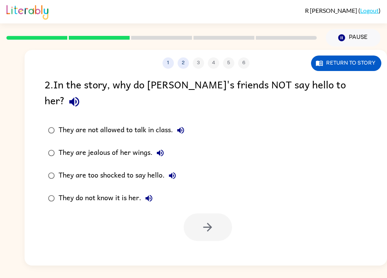
click at [354, 69] on button "Return to story" at bounding box center [346, 64] width 70 height 16
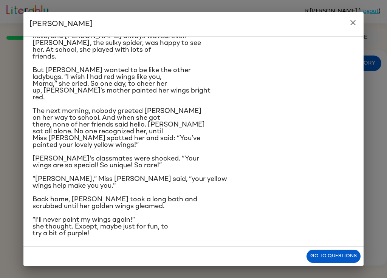
scroll to position [76, 0]
click at [329, 253] on button "Go to questions" at bounding box center [334, 256] width 54 height 13
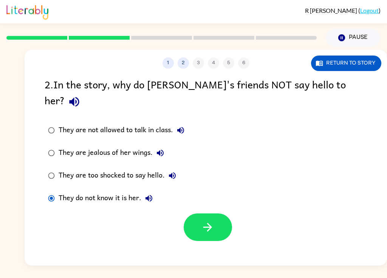
click at [219, 215] on button "button" at bounding box center [208, 228] width 48 height 28
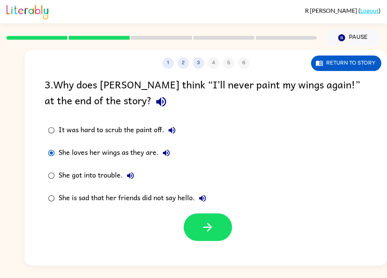
click at [214, 216] on button "button" at bounding box center [208, 228] width 48 height 28
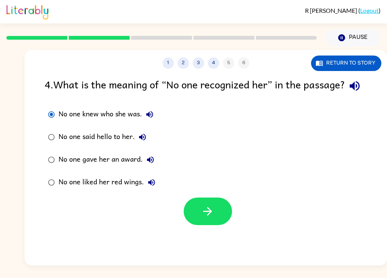
click at [213, 218] on icon "button" at bounding box center [207, 211] width 13 height 13
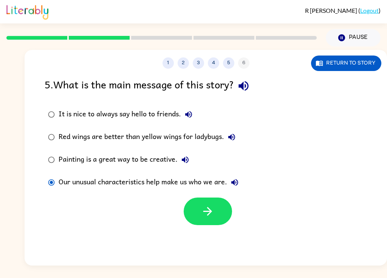
click at [221, 204] on button "button" at bounding box center [208, 212] width 48 height 28
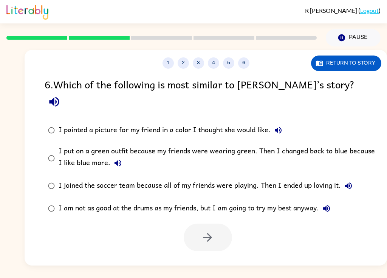
click at [44, 175] on label "I joined the soccer team because all of my friends were playing. Then I ended u…" at bounding box center [210, 186] width 341 height 23
click at [224, 224] on button "button" at bounding box center [208, 238] width 48 height 28
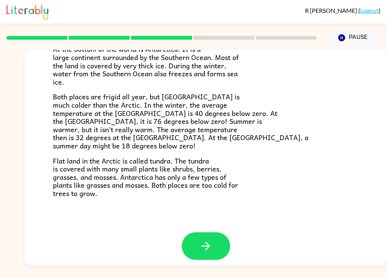
scroll to position [154, 0]
click at [212, 240] on icon "button" at bounding box center [205, 246] width 13 height 13
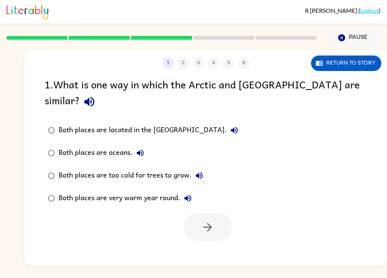
scroll to position [0, 0]
click at [53, 187] on label "Both places are very warm year round." at bounding box center [142, 198] width 205 height 23
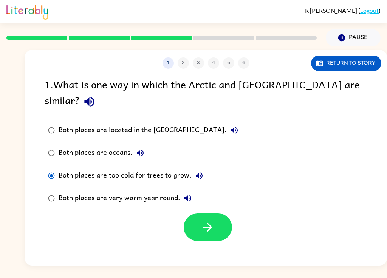
click at [201, 214] on button "button" at bounding box center [208, 228] width 48 height 28
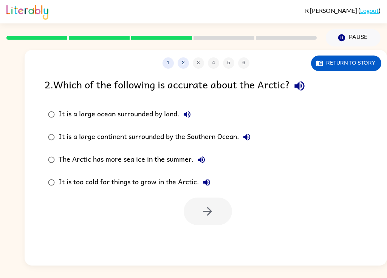
click at [354, 62] on button "Return to story" at bounding box center [346, 64] width 70 height 16
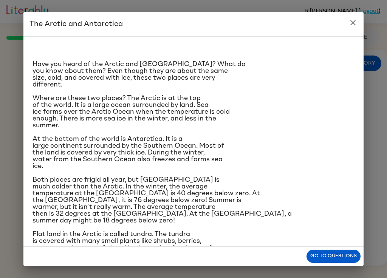
click at [338, 256] on button "Go to questions" at bounding box center [334, 256] width 54 height 13
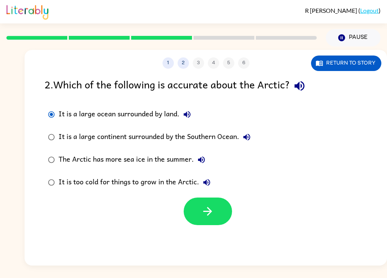
click at [215, 213] on button "button" at bounding box center [208, 212] width 48 height 28
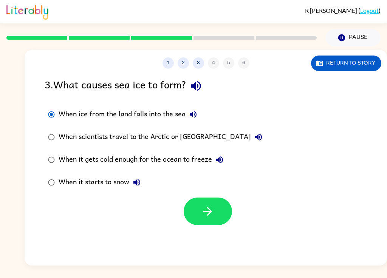
click at [347, 70] on button "Return to story" at bounding box center [346, 64] width 70 height 16
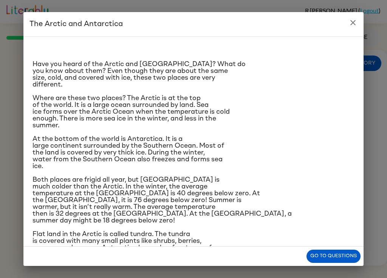
click at [346, 254] on button "Go to questions" at bounding box center [334, 256] width 54 height 13
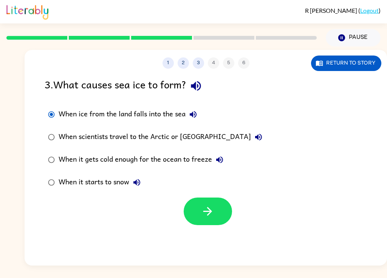
click at [225, 214] on button "button" at bounding box center [208, 212] width 48 height 28
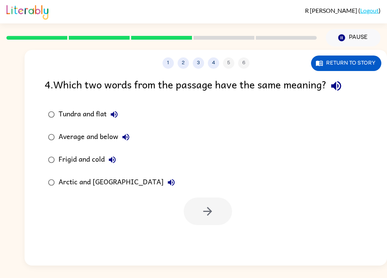
click at [355, 65] on button "Return to story" at bounding box center [346, 64] width 70 height 16
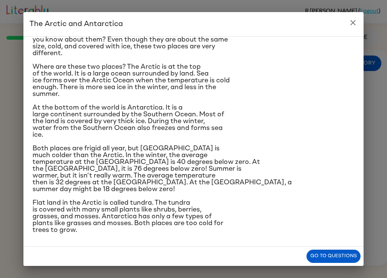
scroll to position [64, 0]
click at [336, 260] on button "Go to questions" at bounding box center [334, 256] width 54 height 13
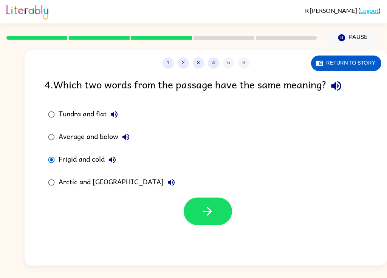
click at [217, 216] on button "button" at bounding box center [208, 212] width 48 height 28
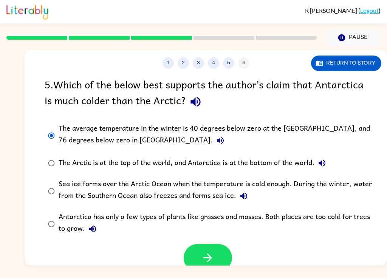
click at [218, 251] on button "button" at bounding box center [208, 258] width 48 height 28
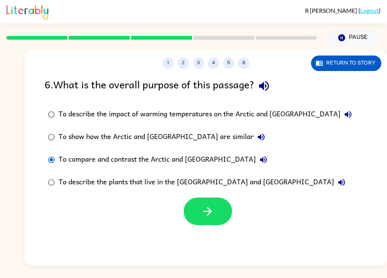
click at [215, 212] on button "button" at bounding box center [208, 212] width 48 height 28
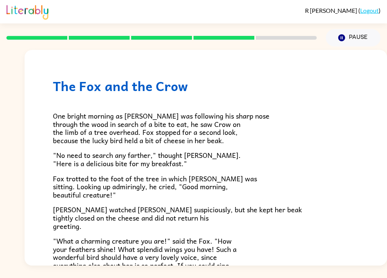
scroll to position [0, 0]
